Goal: Task Accomplishment & Management: Manage account settings

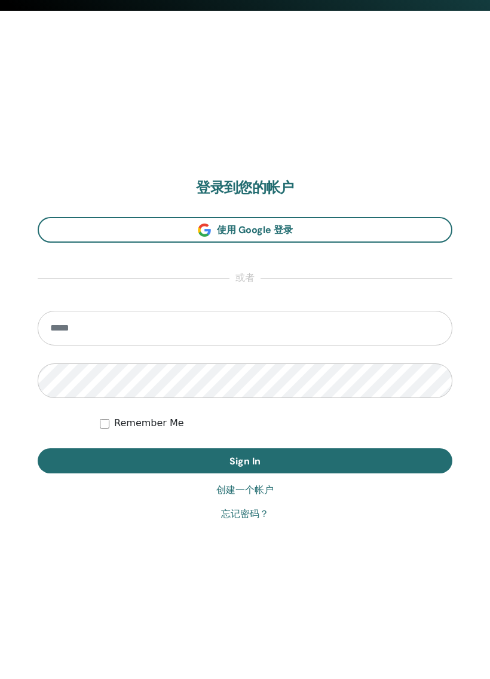
scroll to position [679, 0]
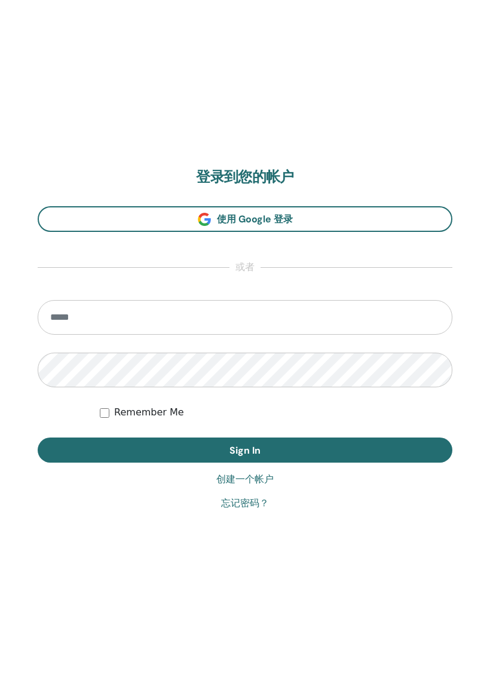
click at [255, 484] on link "创建一个帐户" at bounding box center [244, 479] width 57 height 14
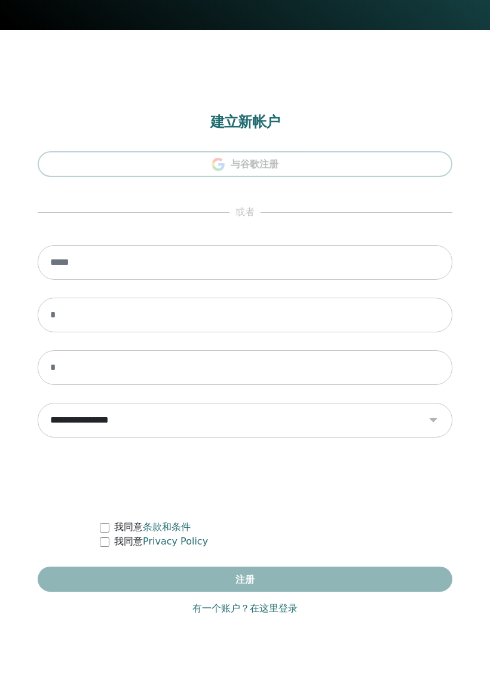
scroll to position [679, 0]
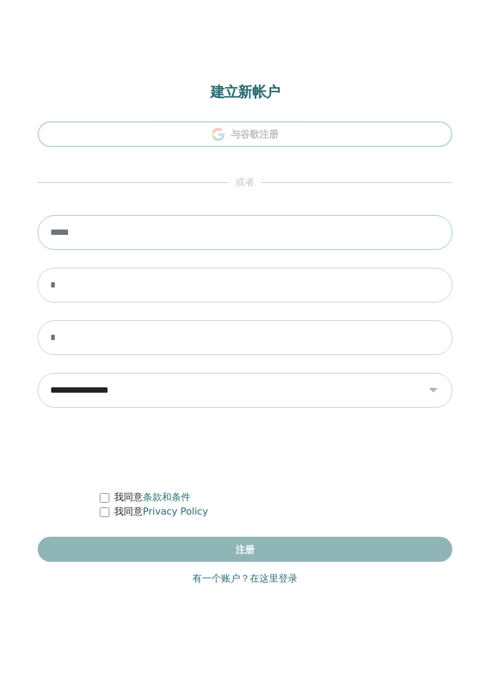
click at [354, 233] on input "email" at bounding box center [245, 232] width 415 height 35
click at [289, 239] on input "email" at bounding box center [245, 232] width 415 height 35
type input "**********"
click at [201, 285] on input "text" at bounding box center [245, 285] width 415 height 35
type input "**********"
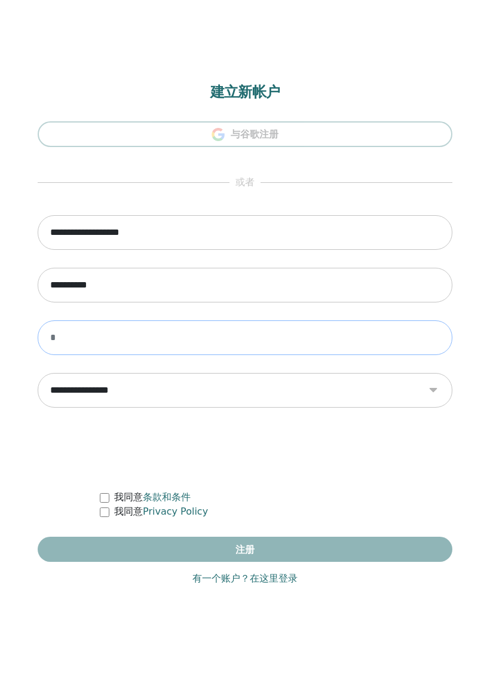
click at [134, 346] on input "text" at bounding box center [245, 337] width 415 height 35
type input "*"
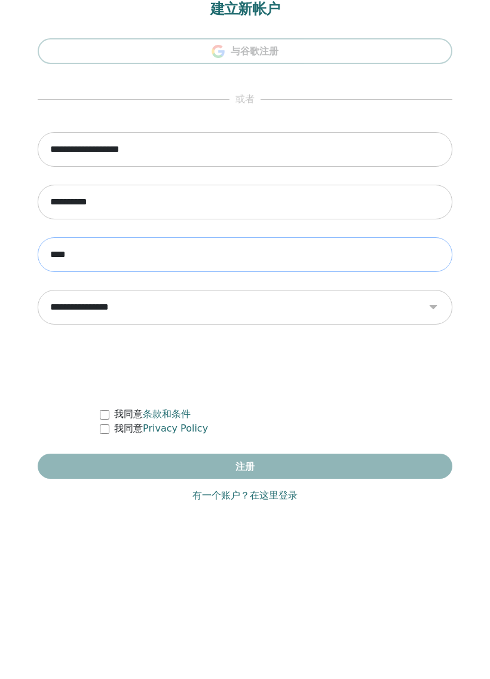
type input "****"
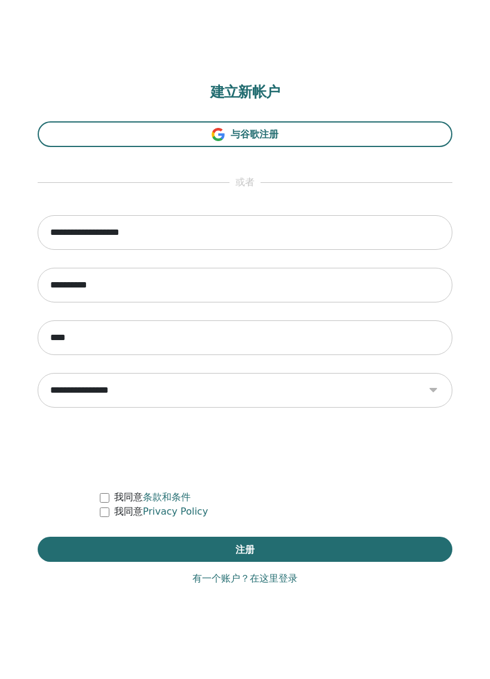
click at [336, 548] on button "注册" at bounding box center [245, 549] width 415 height 25
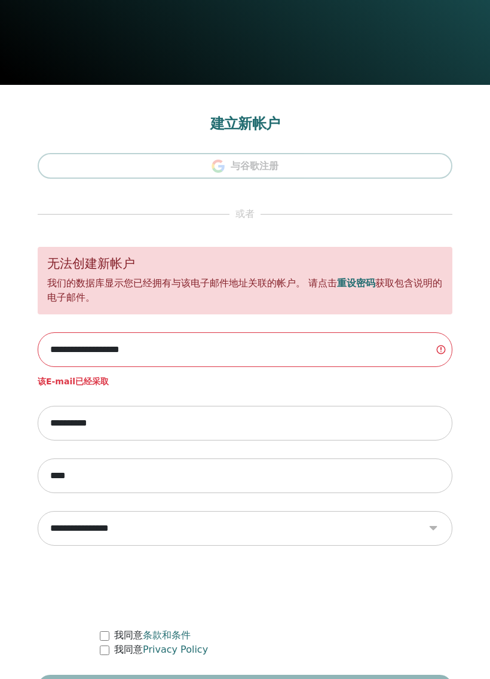
scroll to position [679, 0]
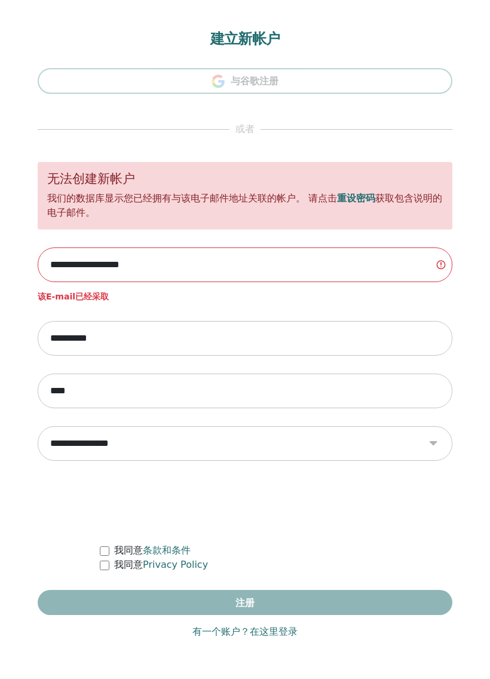
click at [233, 628] on link "有一个账户？在这里登录" at bounding box center [244, 632] width 105 height 14
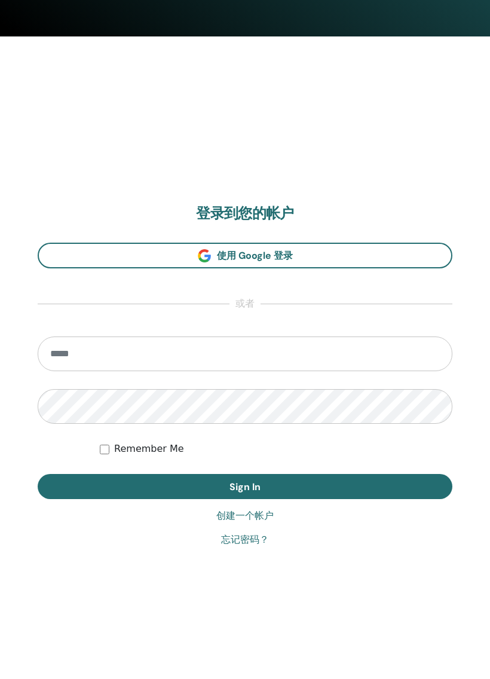
scroll to position [679, 0]
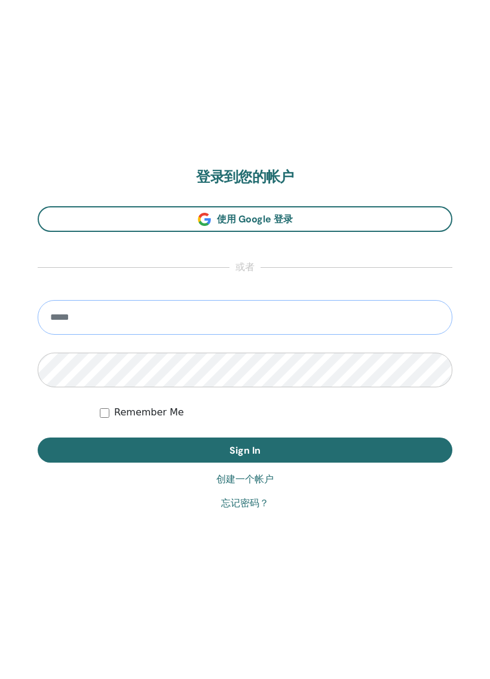
click at [349, 314] on input "email" at bounding box center [245, 317] width 415 height 35
type input "**********"
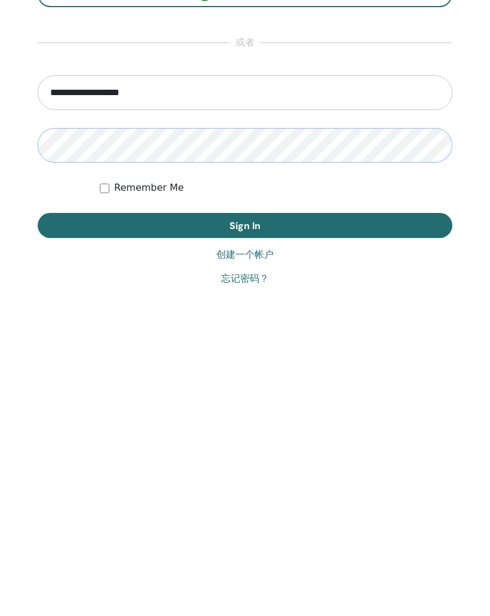
scroll to position [616, 0]
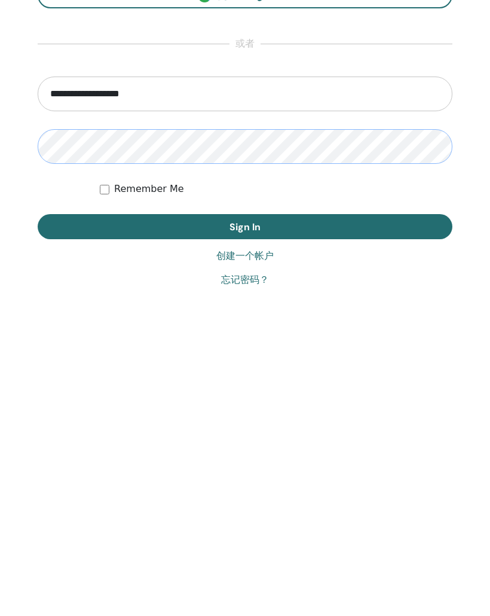
click at [287, 406] on button "Sign In" at bounding box center [245, 418] width 415 height 25
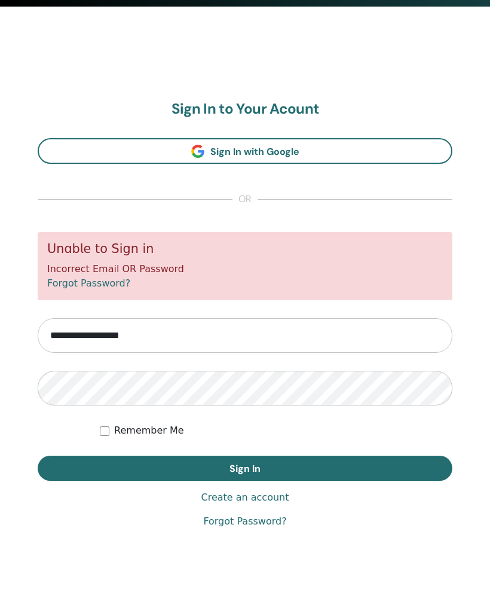
scroll to position [616, 0]
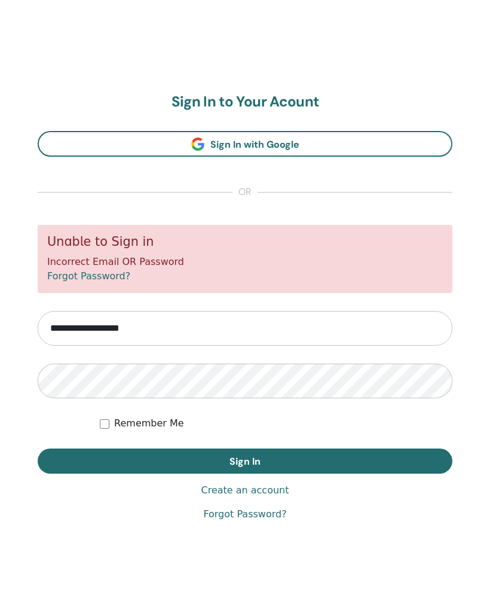
click at [106, 280] on link "Forgot Password?" at bounding box center [88, 276] width 83 height 11
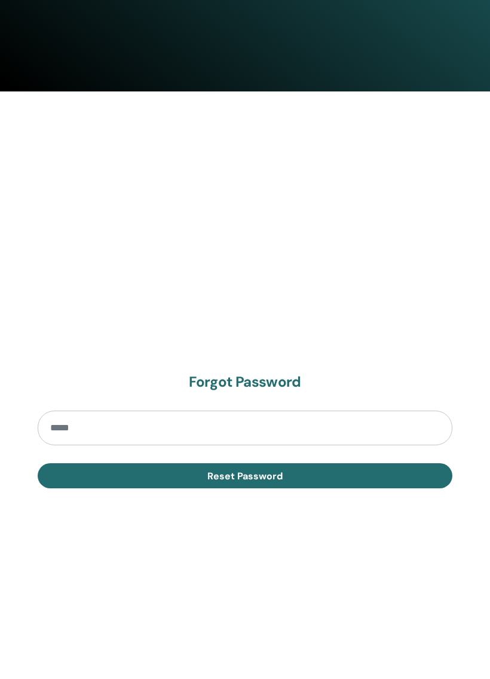
scroll to position [647, 0]
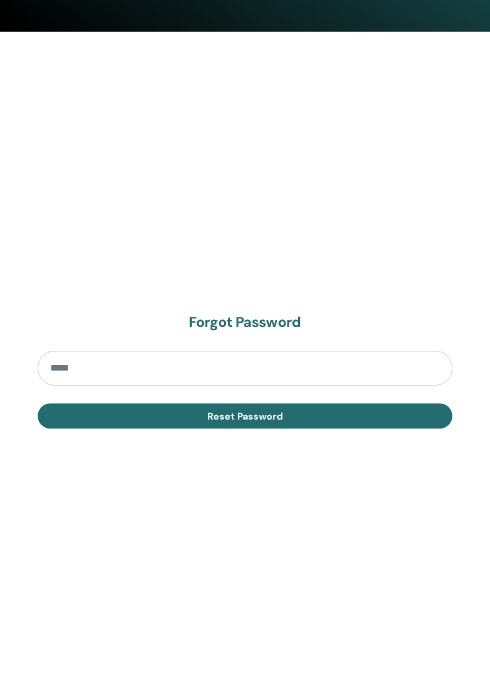
click at [383, 364] on input "email" at bounding box center [245, 368] width 415 height 35
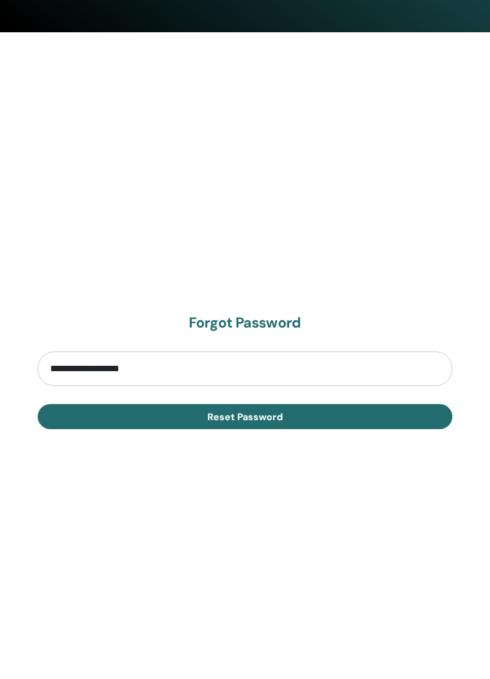
type input "**********"
click at [316, 417] on button "Reset Password" at bounding box center [245, 416] width 415 height 25
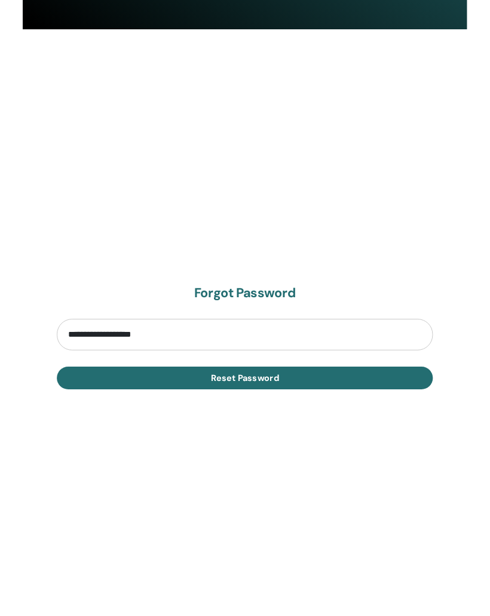
scroll to position [586, 0]
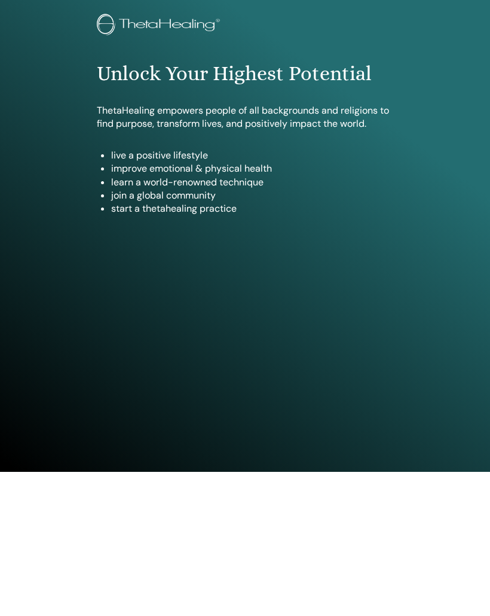
scroll to position [81, 0]
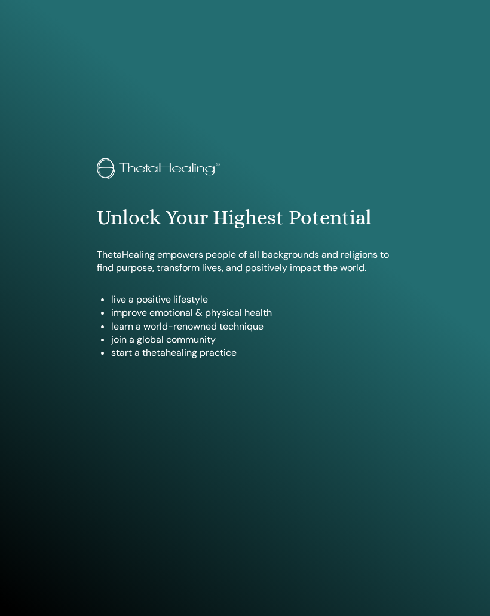
scroll to position [616, 0]
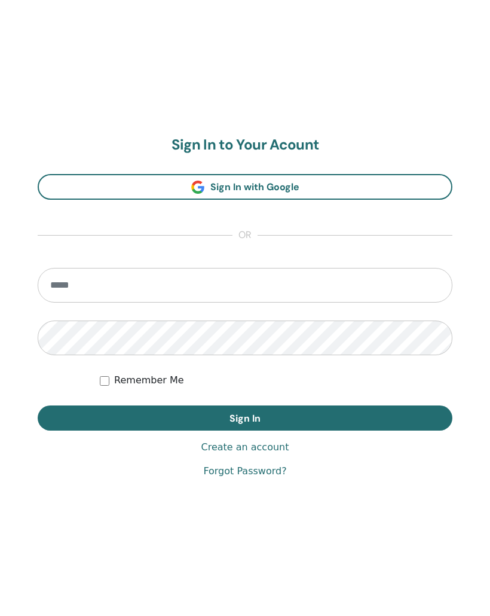
click at [374, 291] on input "email" at bounding box center [245, 285] width 415 height 35
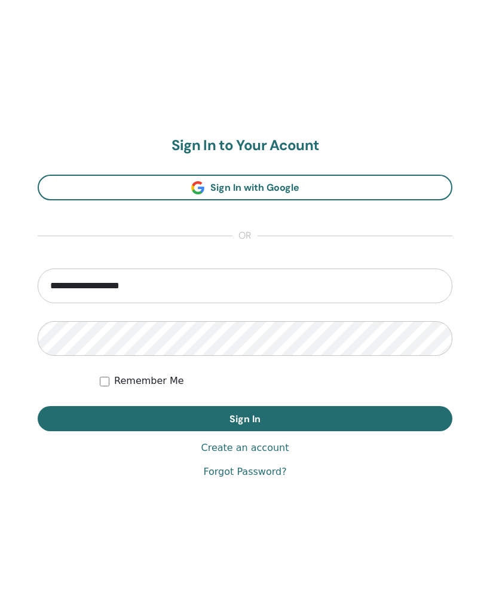
type input "**********"
click at [357, 413] on button "Sign In" at bounding box center [245, 418] width 415 height 25
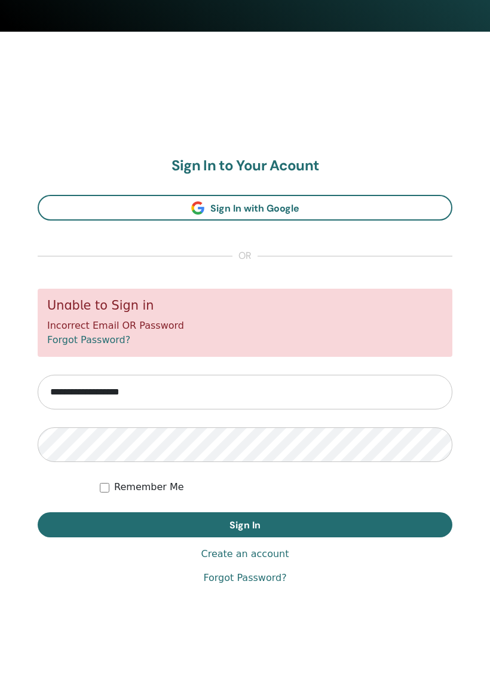
scroll to position [679, 0]
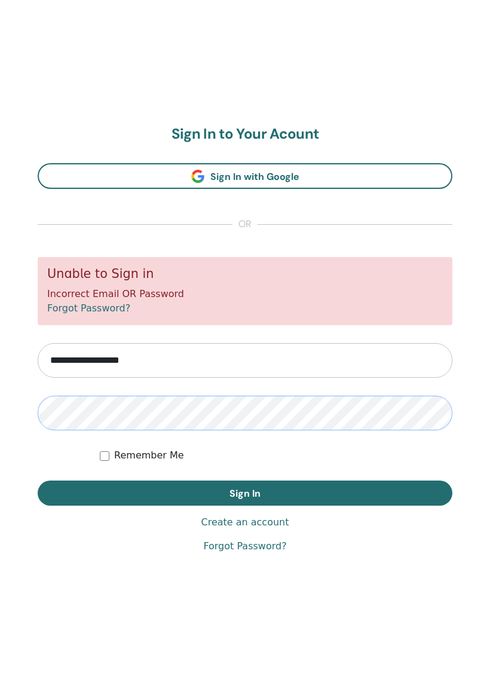
click at [245, 493] on button "Sign In" at bounding box center [245, 493] width 415 height 25
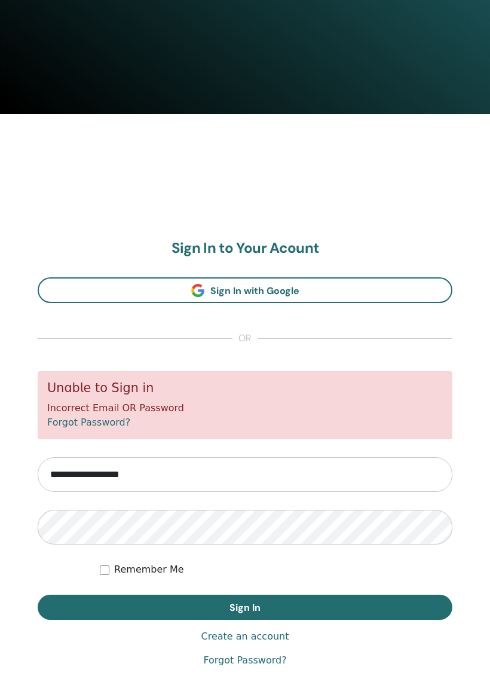
scroll to position [651, 0]
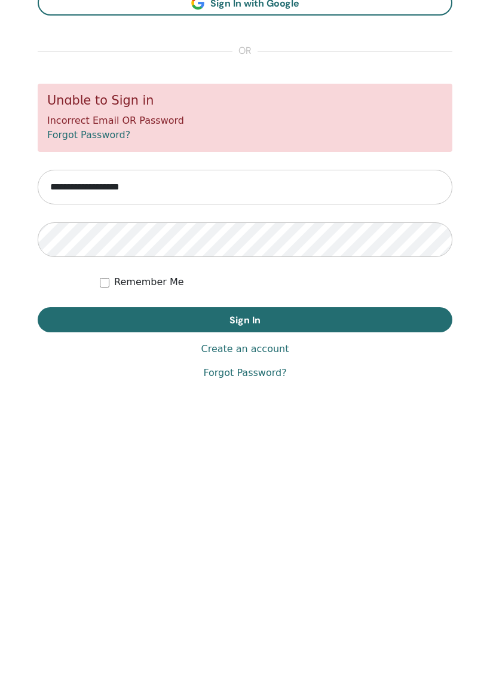
click at [265, 543] on link "Create an account" at bounding box center [245, 550] width 88 height 14
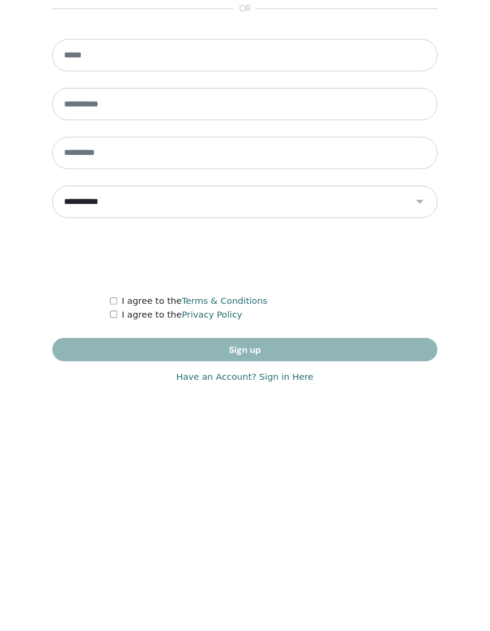
scroll to position [631, 0]
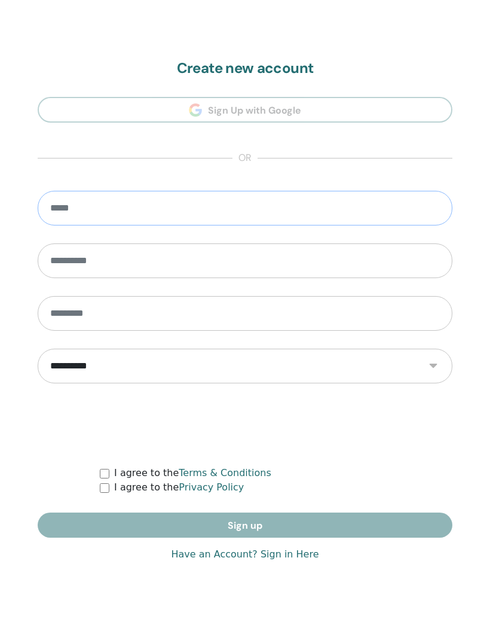
click at [251, 202] on input "email" at bounding box center [245, 208] width 415 height 35
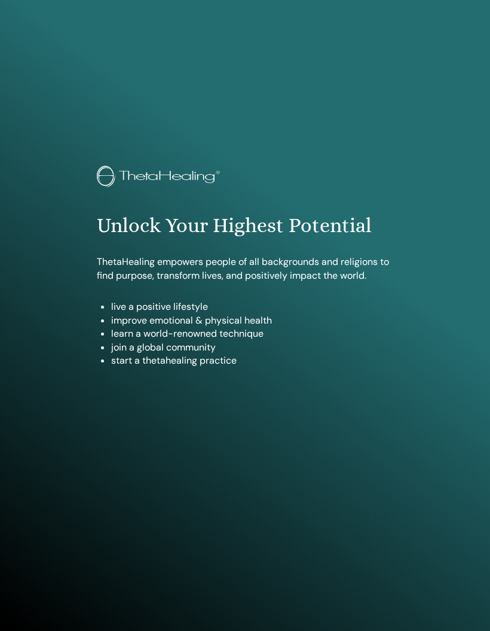
scroll to position [631, 0]
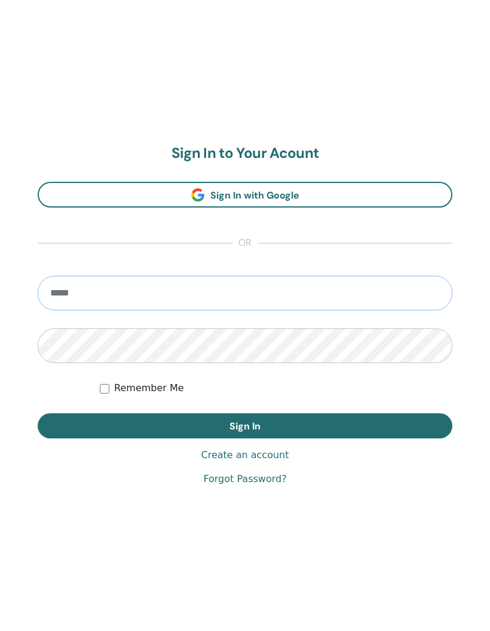
click at [283, 286] on input "email" at bounding box center [245, 293] width 415 height 35
type input "**********"
click at [381, 430] on button "Sign In" at bounding box center [245, 425] width 415 height 25
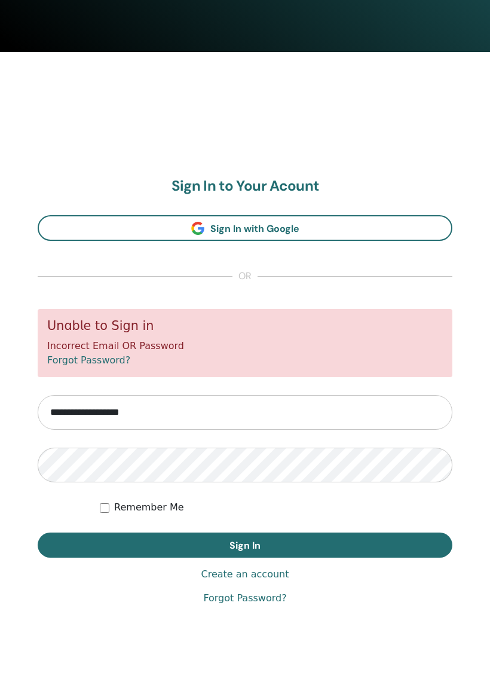
scroll to position [679, 0]
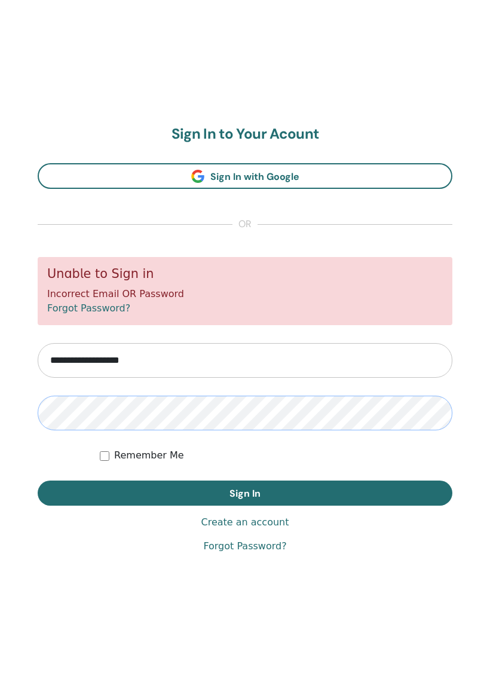
click at [245, 493] on button "Sign In" at bounding box center [245, 493] width 415 height 25
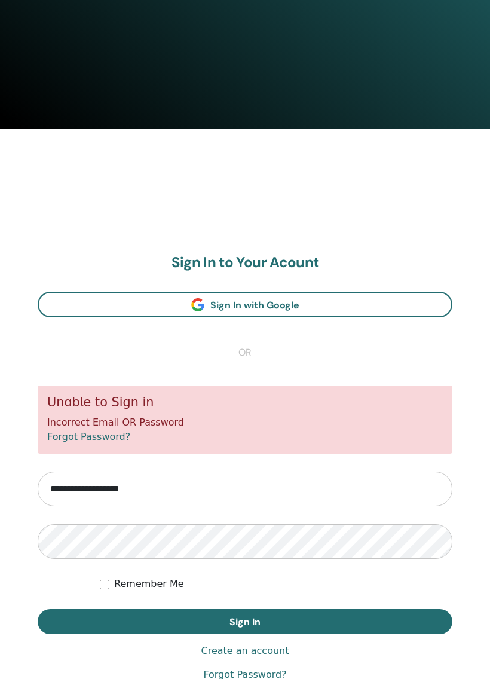
scroll to position [679, 0]
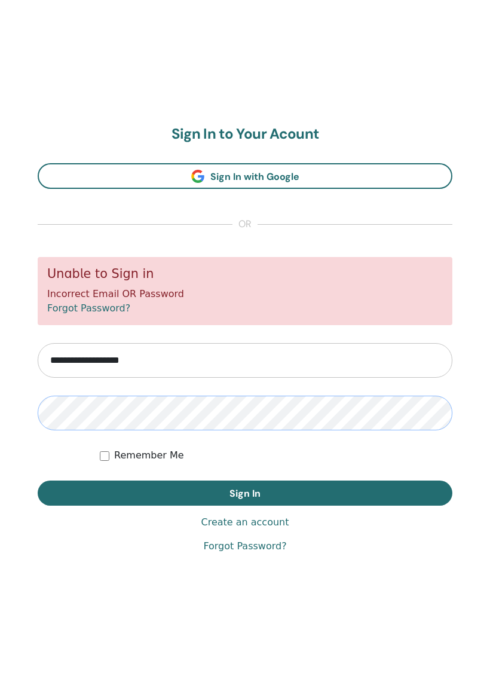
click at [245, 493] on button "Sign In" at bounding box center [245, 493] width 415 height 25
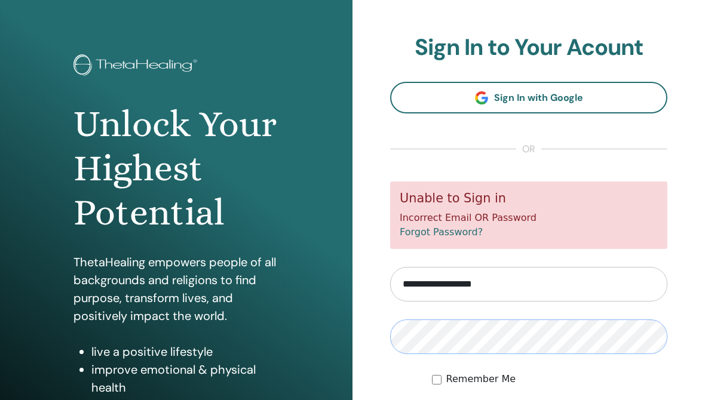
scroll to position [11, 0]
